Goal: Information Seeking & Learning: Learn about a topic

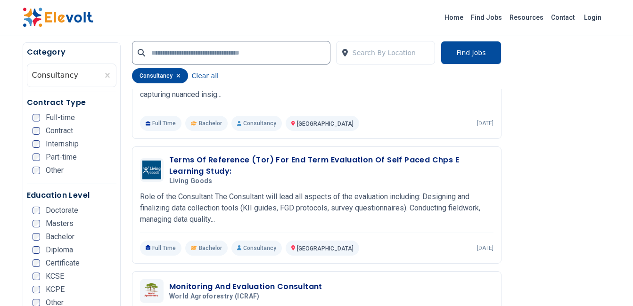
scroll to position [283, 0]
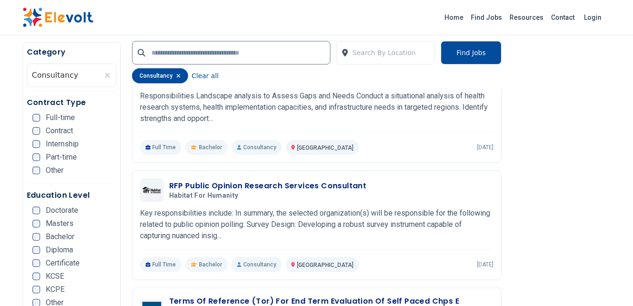
click at [260, 186] on h3 "RFP Public Opinion Research Services Consultant" at bounding box center [267, 185] width 197 height 11
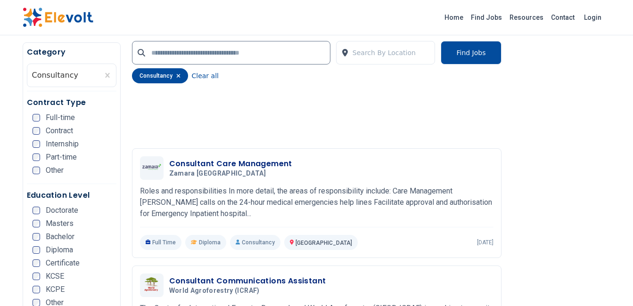
scroll to position [1366, 0]
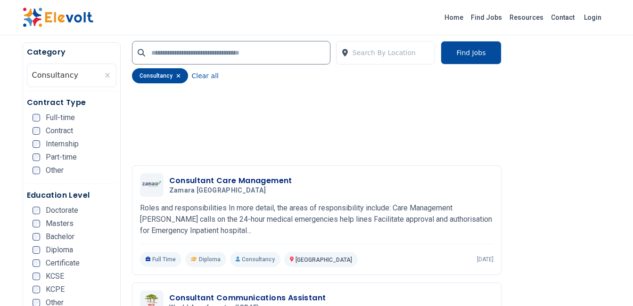
click at [218, 182] on h3 "Consultant Care Management" at bounding box center [230, 180] width 123 height 11
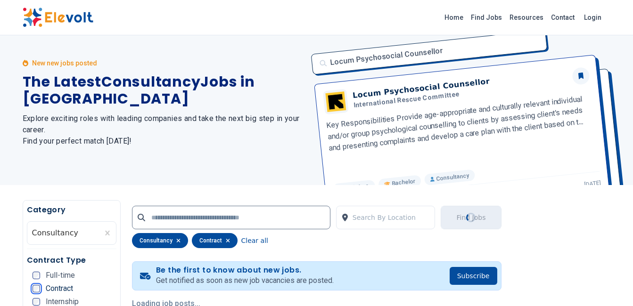
scroll to position [0, 0]
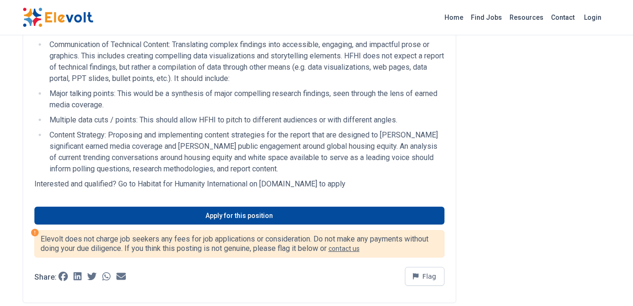
scroll to position [518, 0]
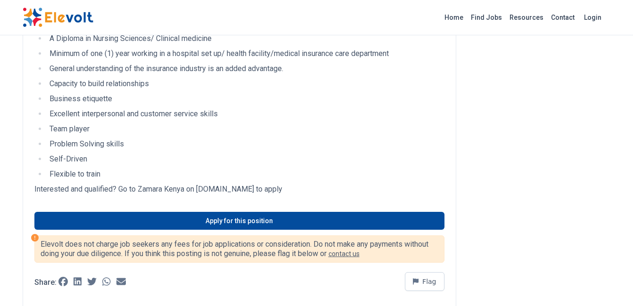
scroll to position [518, 0]
